Goal: Information Seeking & Learning: Check status

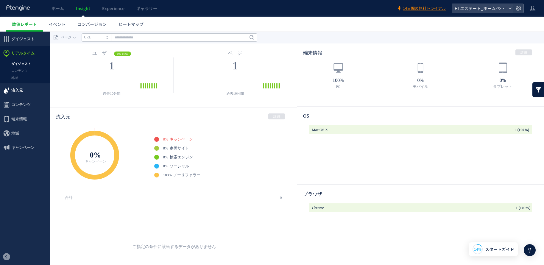
click at [16, 91] on span "流入元" at bounding box center [17, 90] width 12 height 14
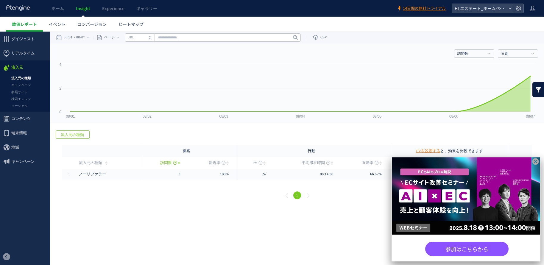
click at [538, 162] on icon at bounding box center [535, 161] width 7 height 7
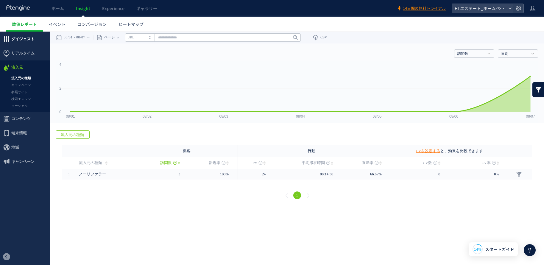
click at [28, 38] on span "ダイジェスト" at bounding box center [22, 39] width 23 height 14
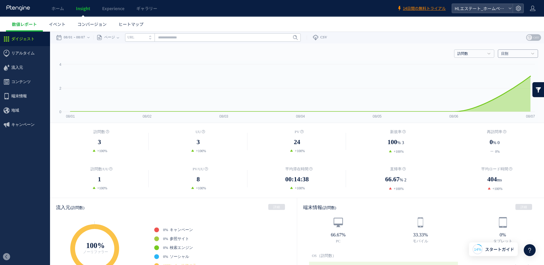
click at [512, 57] on h4 "日別" at bounding box center [518, 53] width 40 height 8
click at [506, 81] on link "月別" at bounding box center [517, 83] width 31 height 8
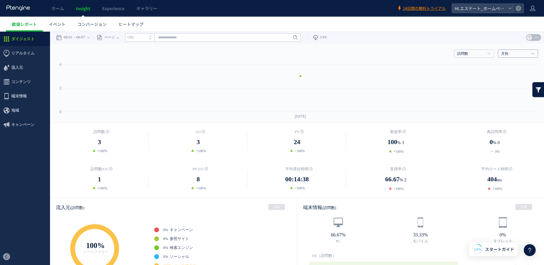
click at [520, 54] on link "月別" at bounding box center [514, 53] width 27 height 5
click at [505, 74] on link "週別" at bounding box center [517, 74] width 31 height 8
